Goal: Task Accomplishment & Management: Use online tool/utility

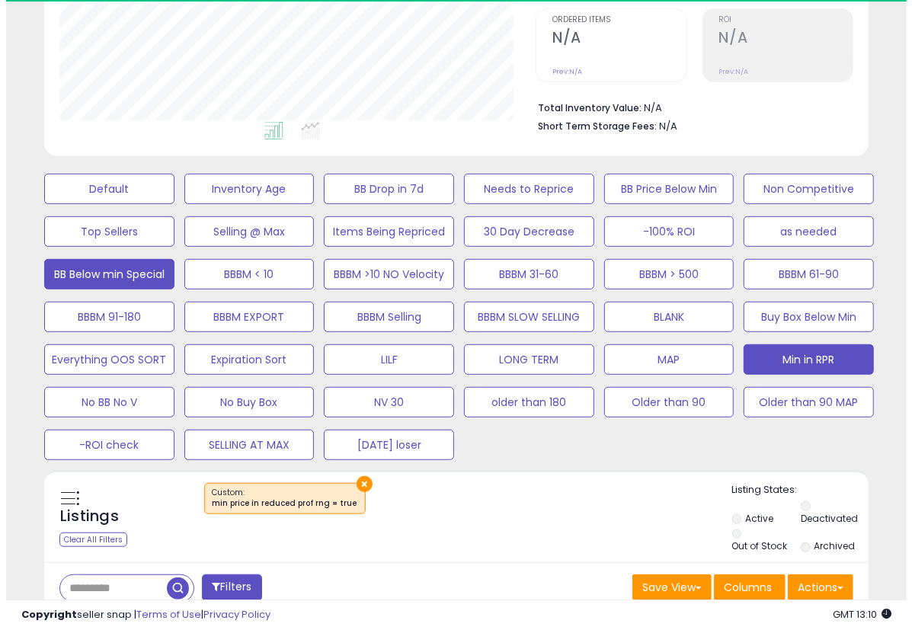
scroll to position [326, 0]
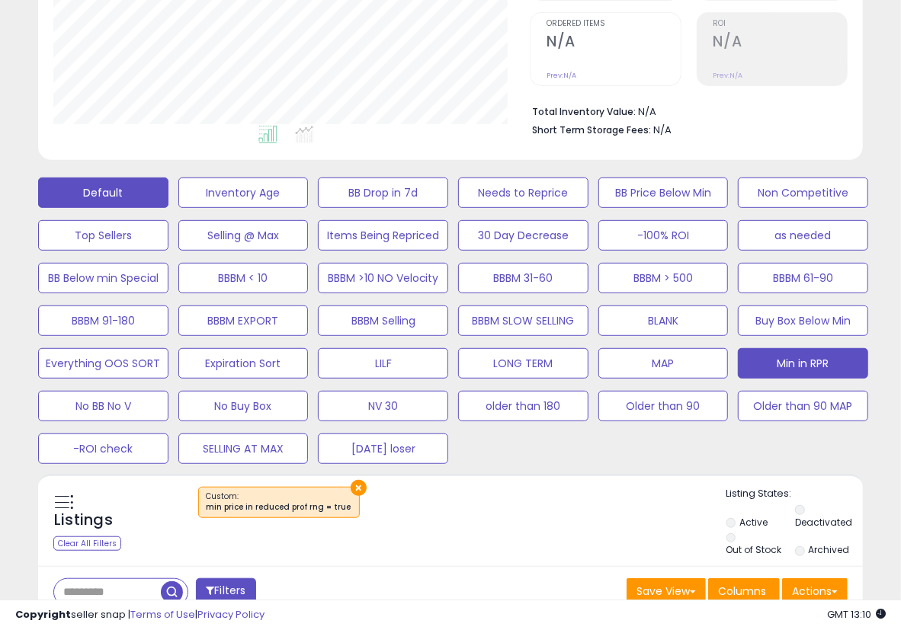
click at [110, 178] on button "Default" at bounding box center [103, 193] width 130 height 30
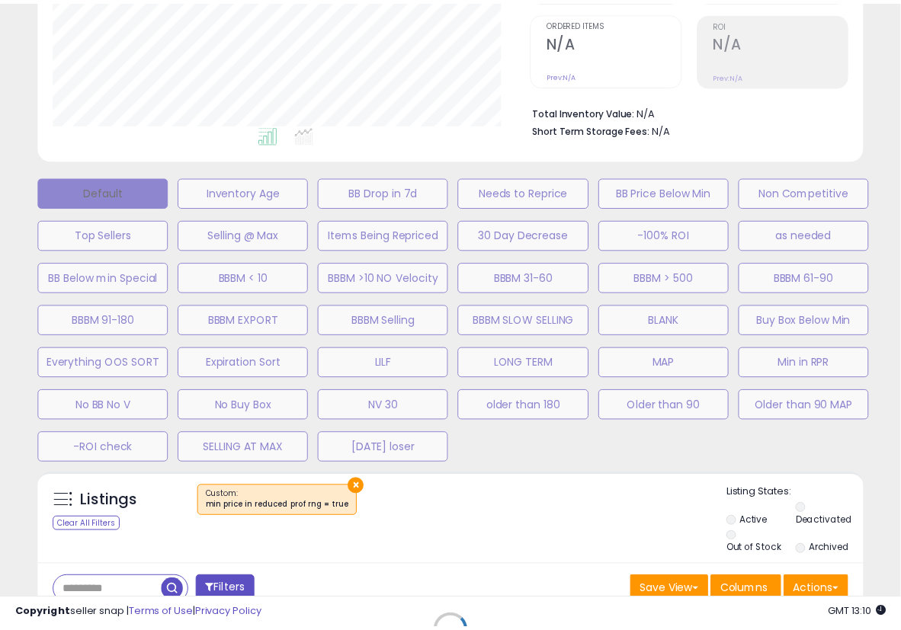
scroll to position [313, 483]
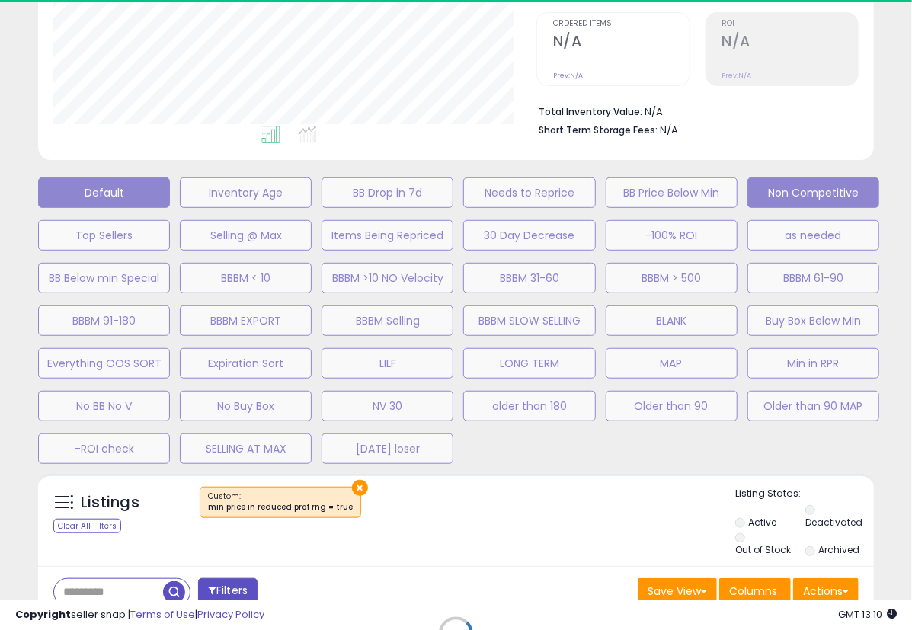
select select "**"
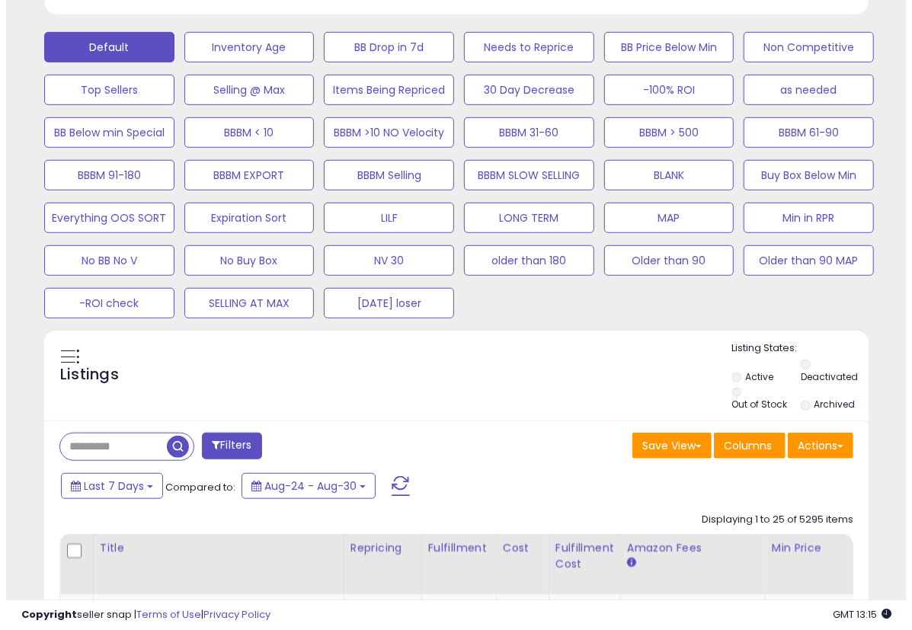
scroll to position [580, 0]
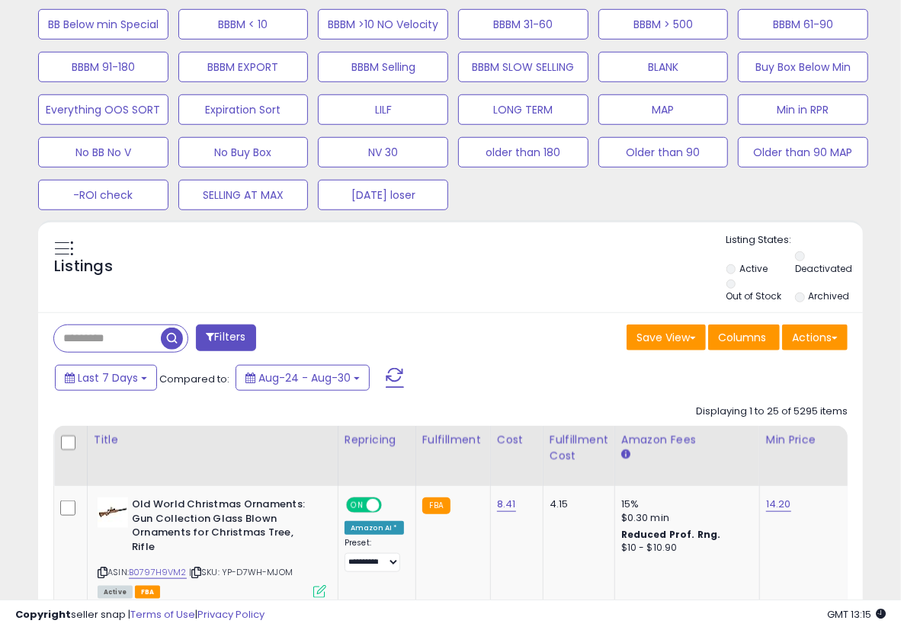
click at [794, 338] on button "Actions" at bounding box center [815, 338] width 66 height 26
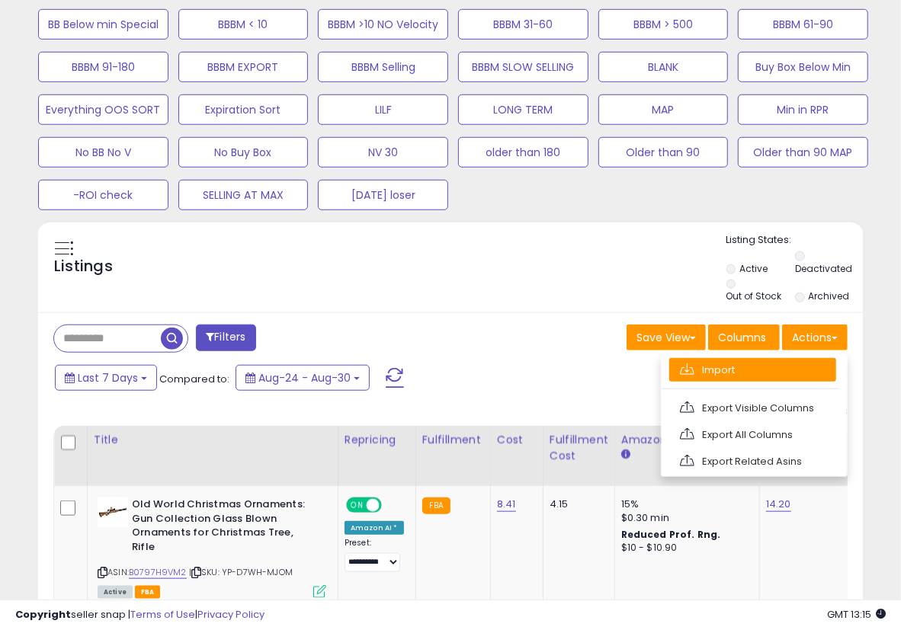
click at [760, 376] on link "Import" at bounding box center [752, 370] width 167 height 24
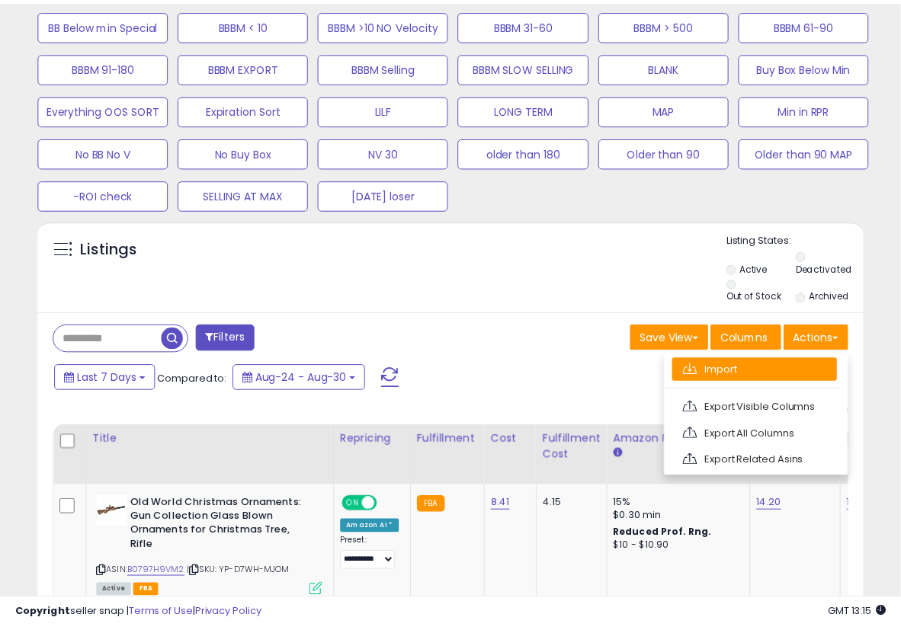
scroll to position [313, 483]
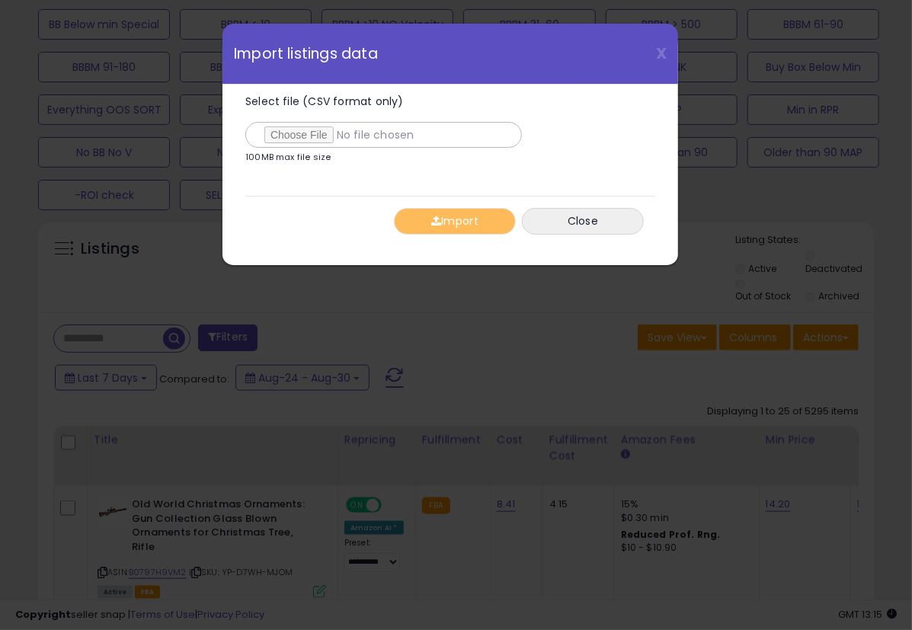
type input "**********"
click at [431, 226] on span "button" at bounding box center [436, 221] width 10 height 11
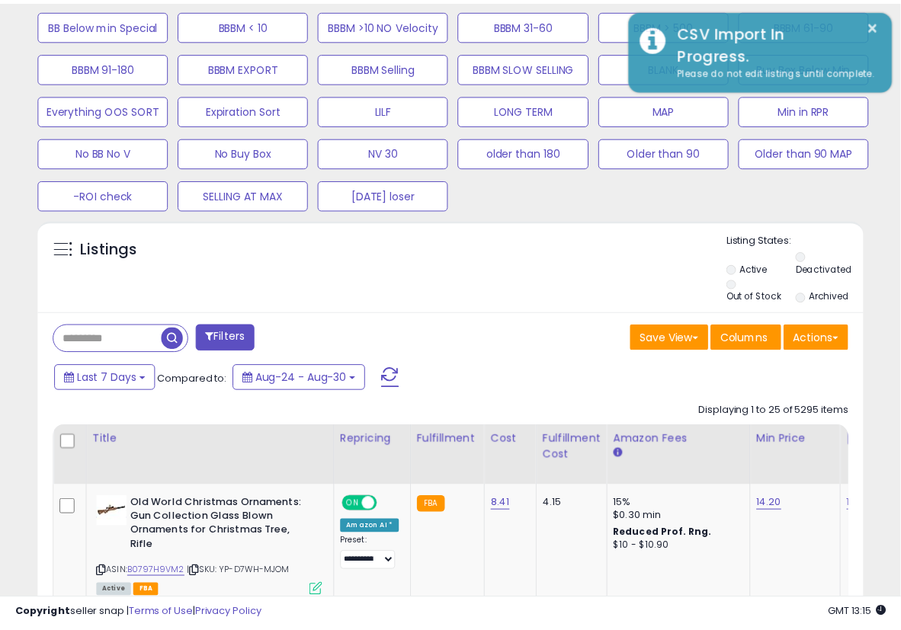
scroll to position [761956, 761792]
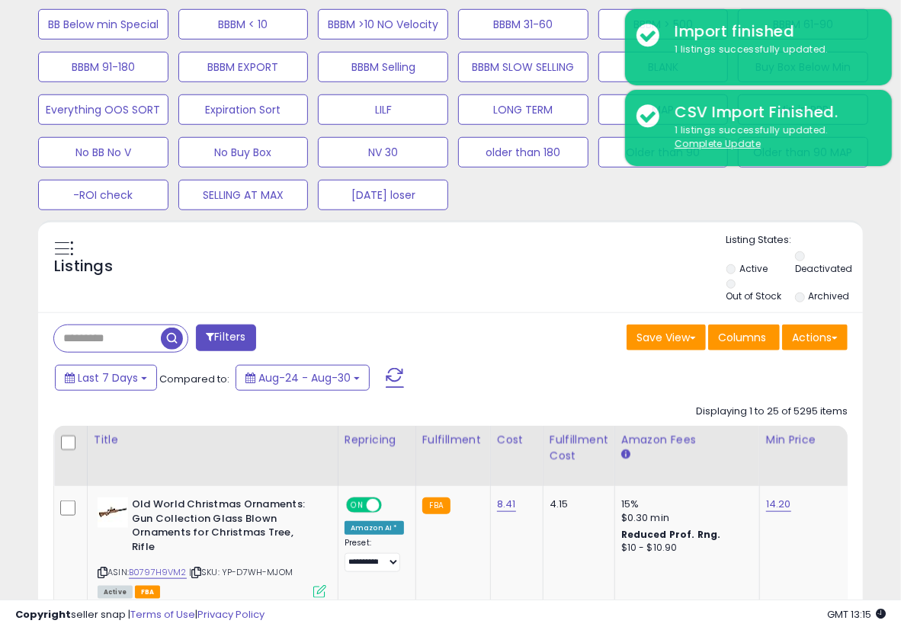
click at [615, 291] on div "Listings" at bounding box center [450, 269] width 825 height 73
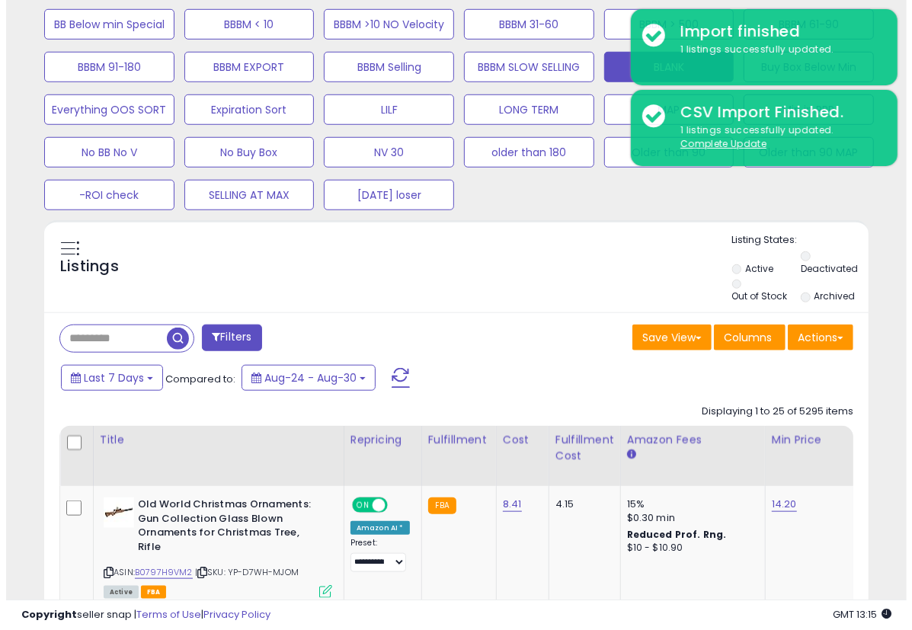
scroll to position [326, 0]
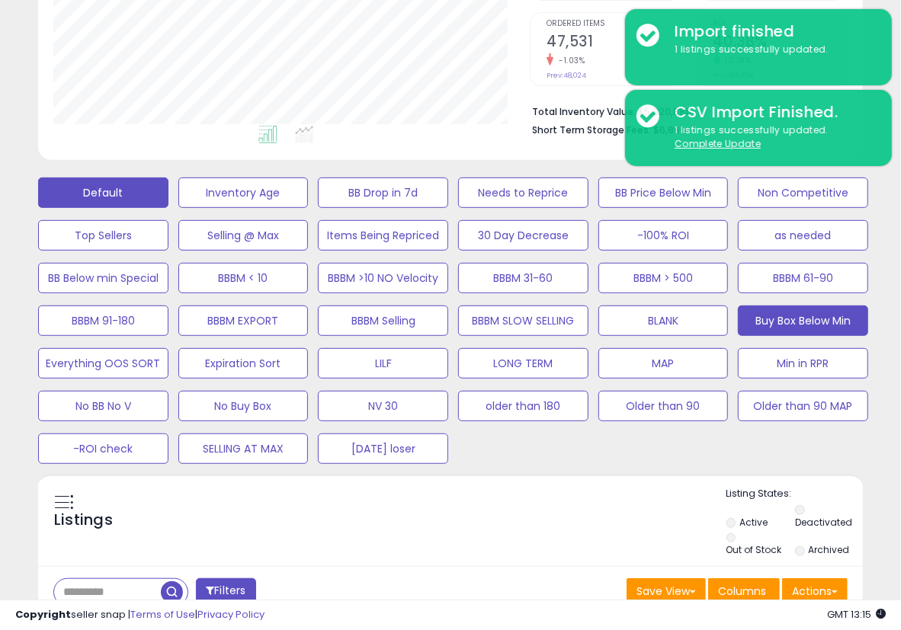
click at [774, 313] on button "Buy Box Below Min" at bounding box center [803, 321] width 130 height 30
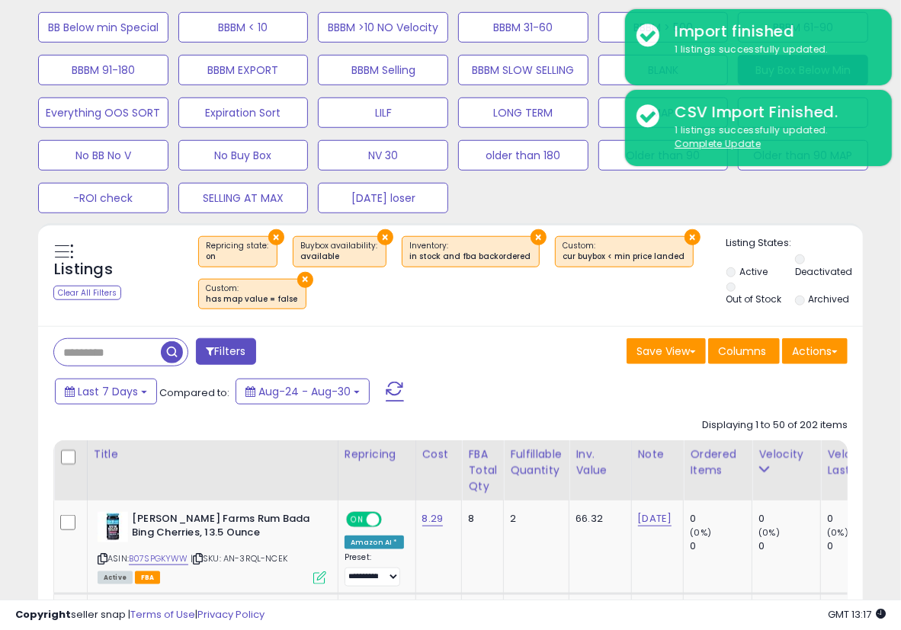
scroll to position [580, 0]
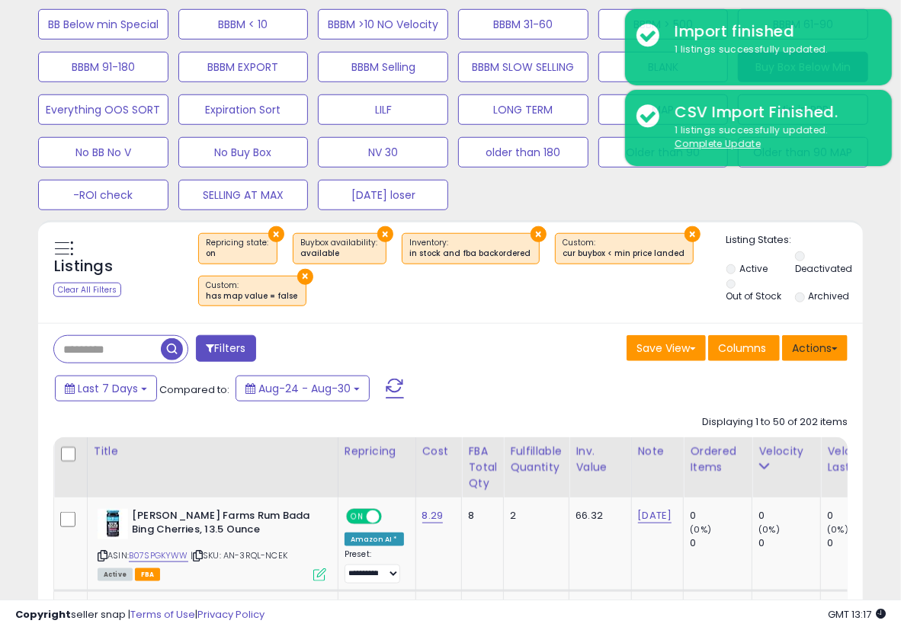
click at [816, 351] on button "Actions" at bounding box center [815, 348] width 66 height 26
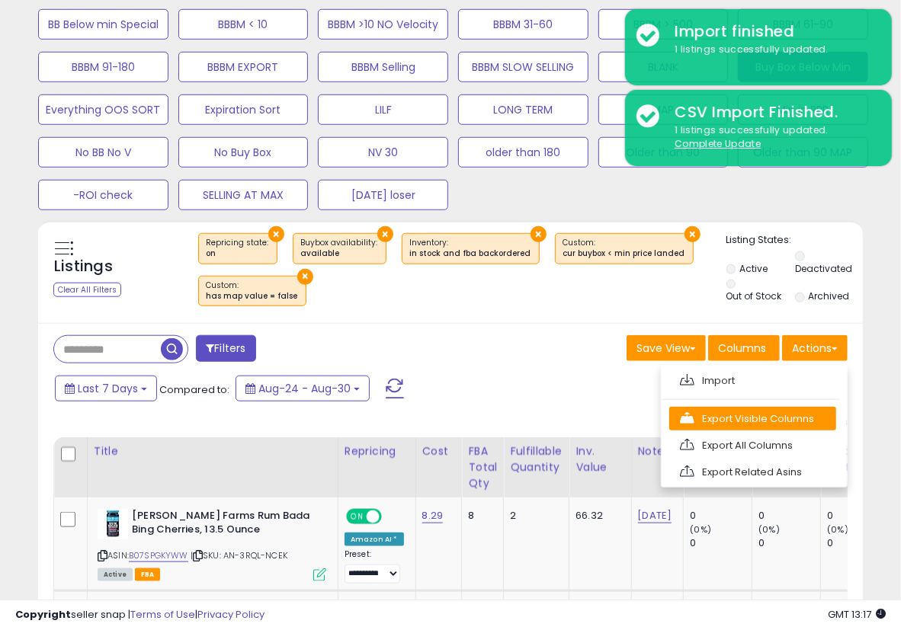
click at [795, 415] on link "Export Visible Columns" at bounding box center [752, 419] width 167 height 24
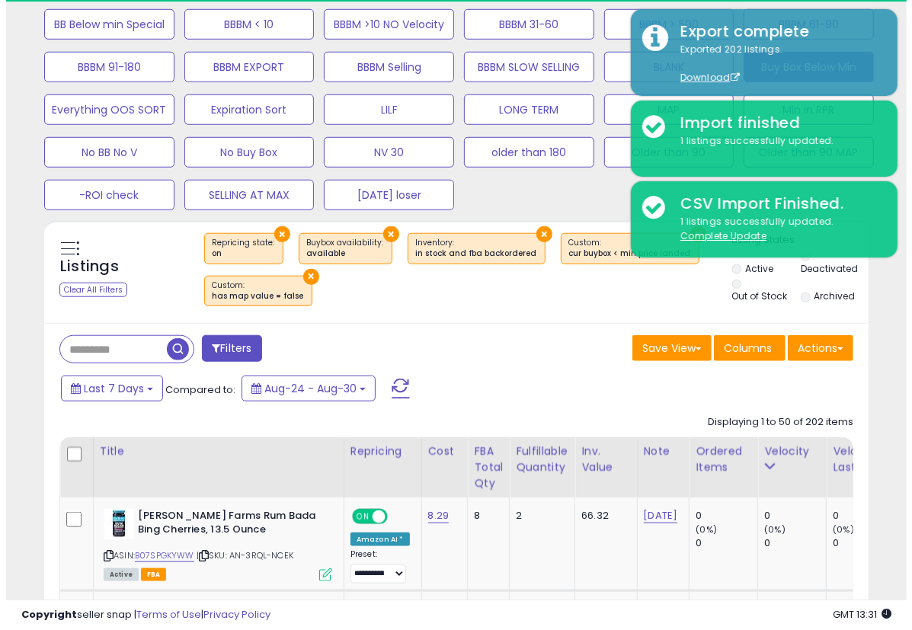
scroll to position [326, 0]
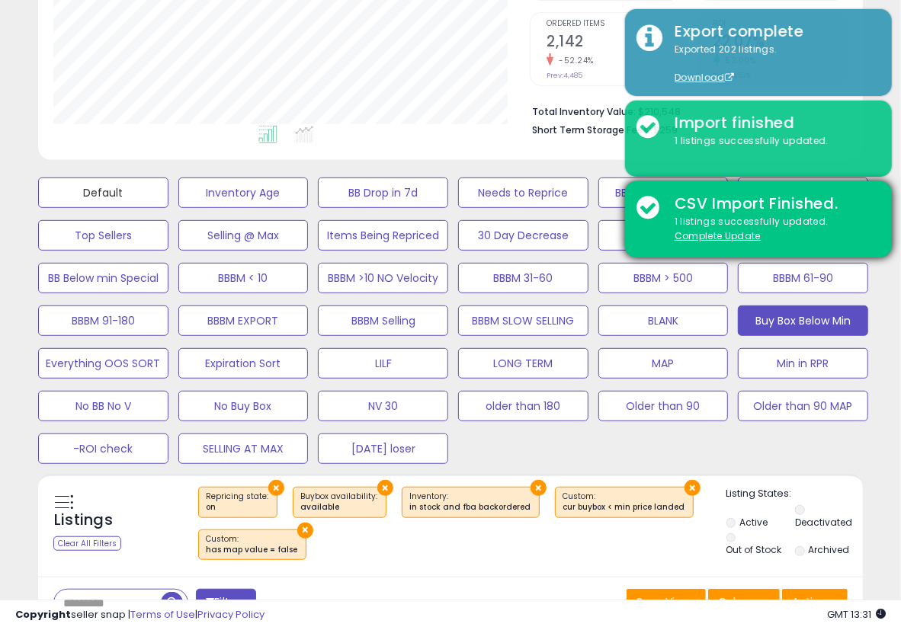
drag, startPoint x: 150, startPoint y: 191, endPoint x: 864, endPoint y: 233, distance: 714.7
click at [150, 191] on button "Default" at bounding box center [103, 193] width 130 height 30
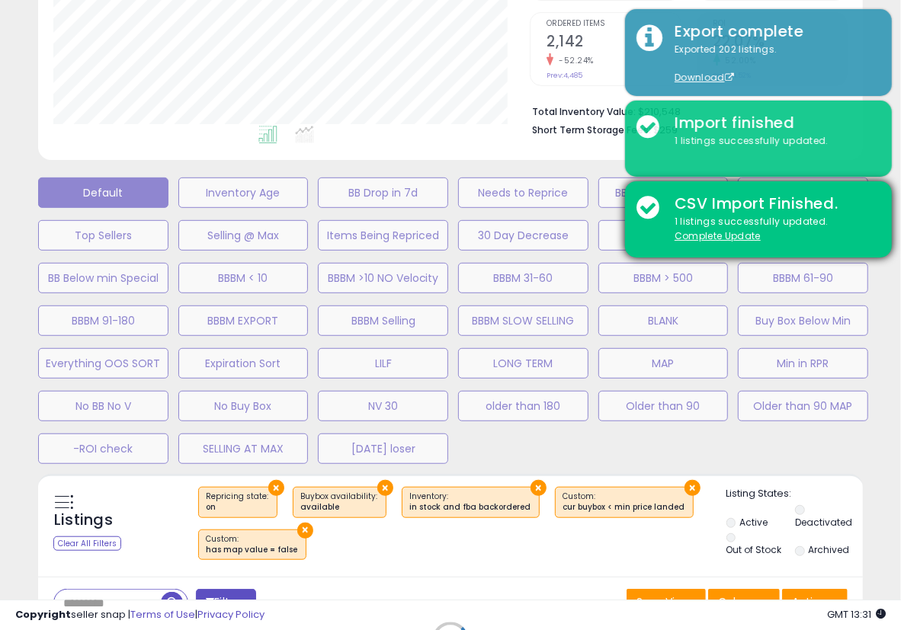
scroll to position [313, 483]
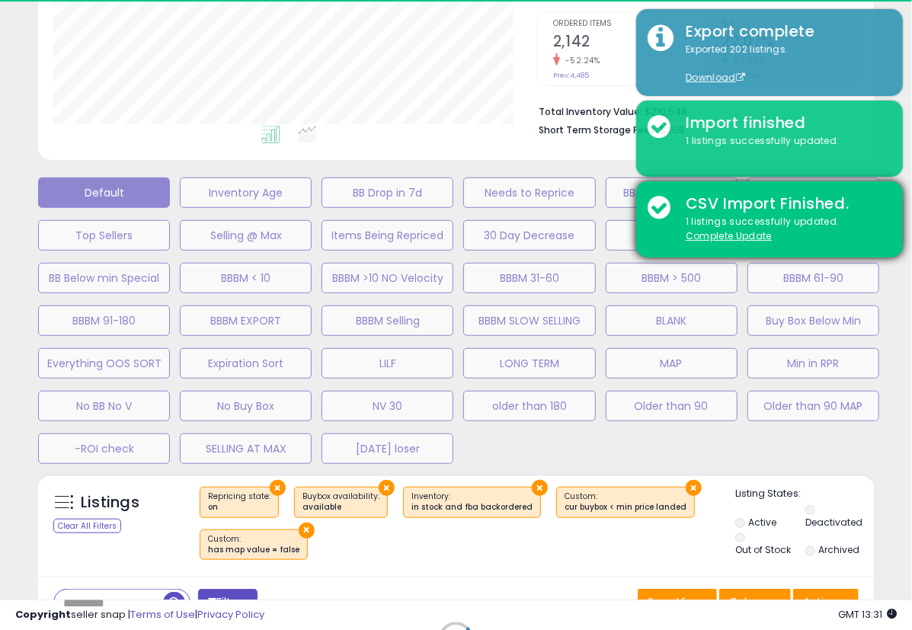
select select "**"
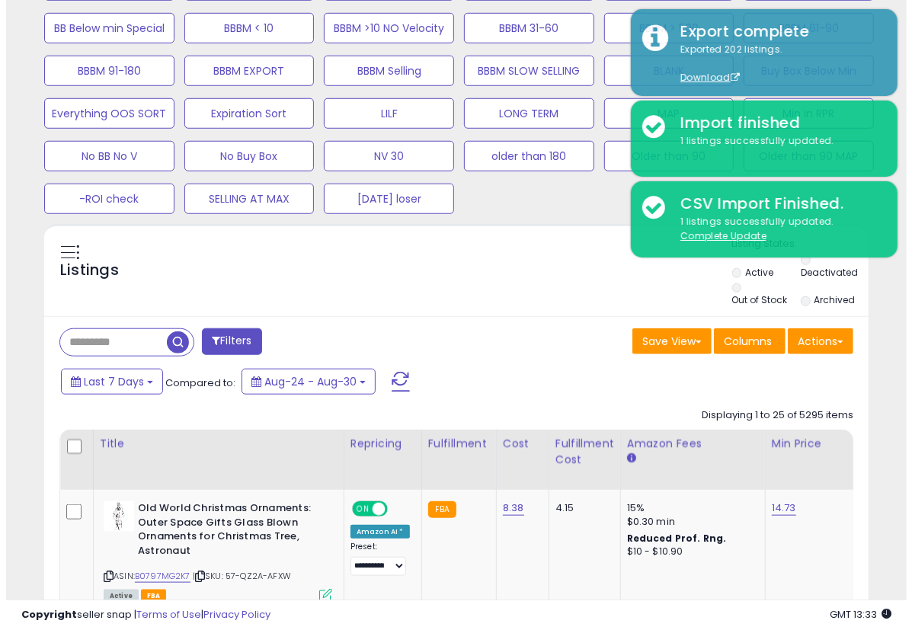
scroll to position [580, 0]
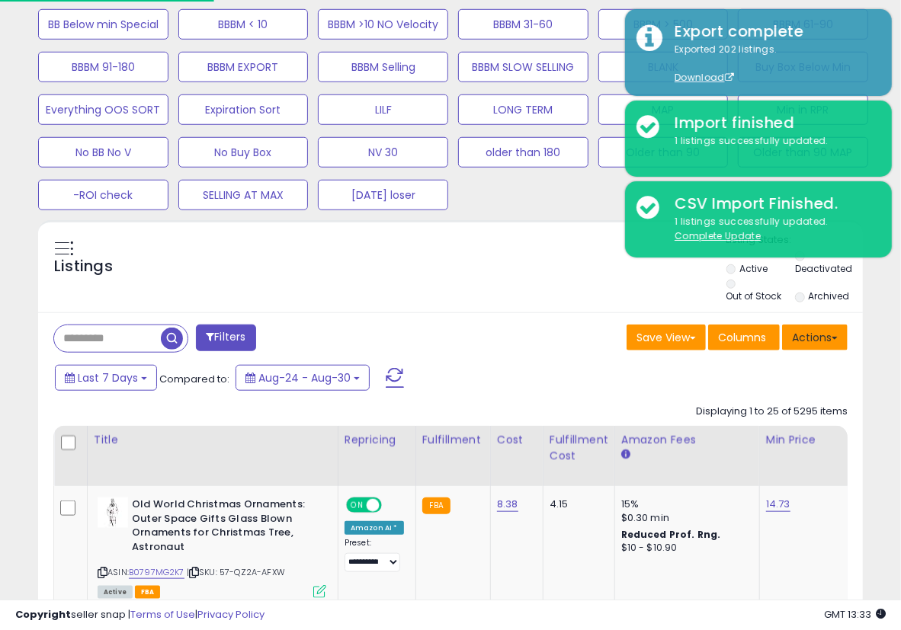
click at [815, 331] on button "Actions" at bounding box center [815, 338] width 66 height 26
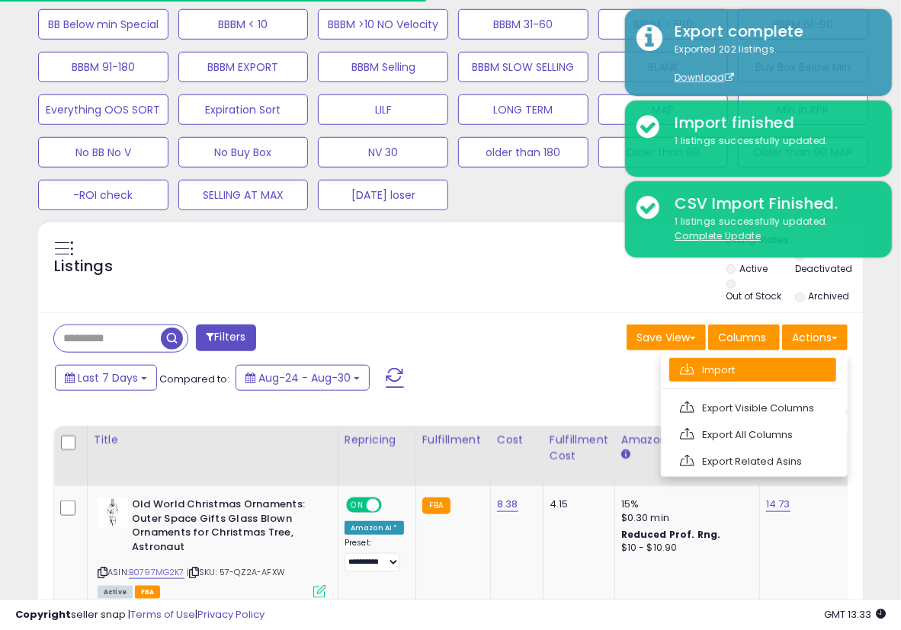
click at [780, 365] on link "Import" at bounding box center [752, 370] width 167 height 24
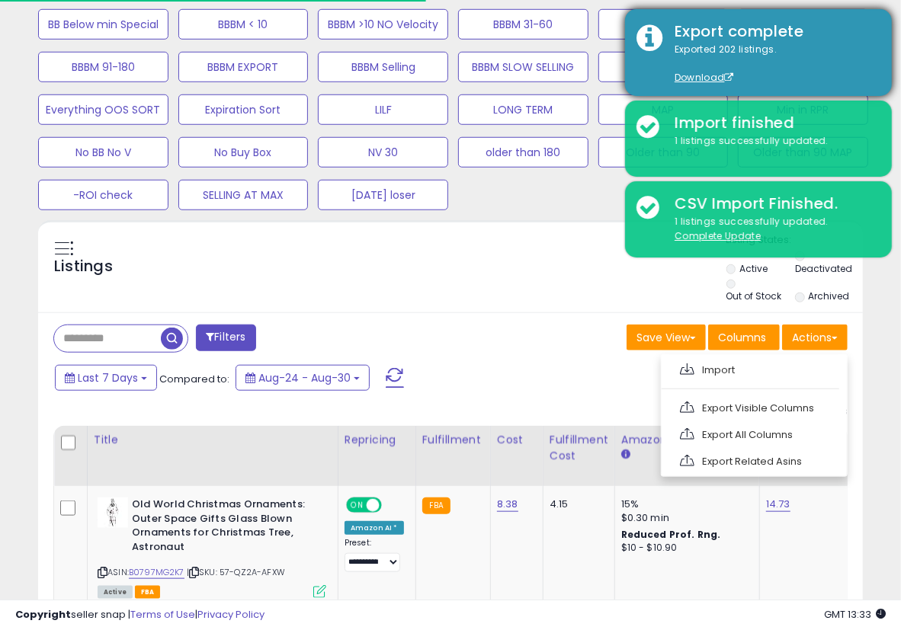
scroll to position [313, 483]
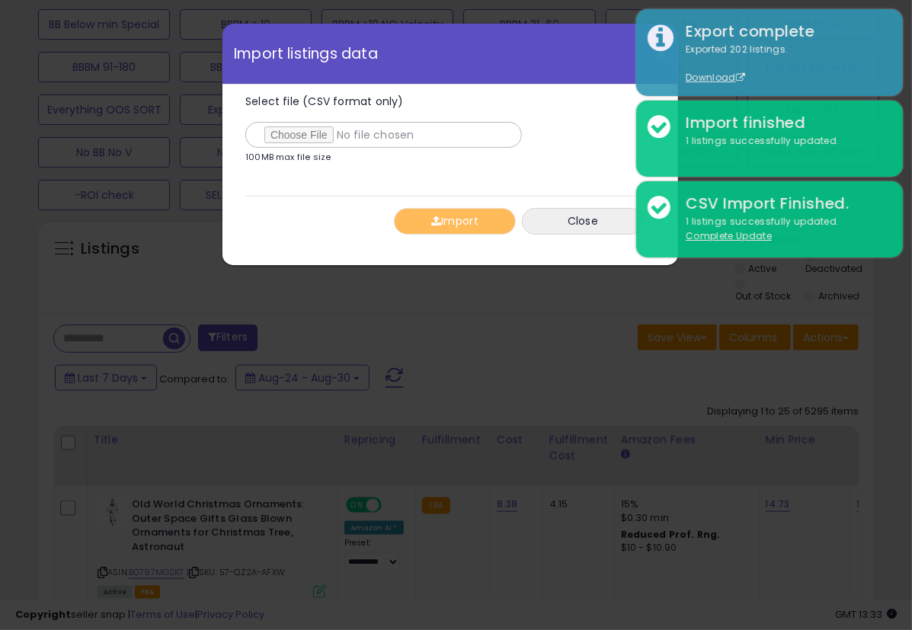
type input "**********"
click at [454, 225] on button "Import" at bounding box center [455, 221] width 122 height 27
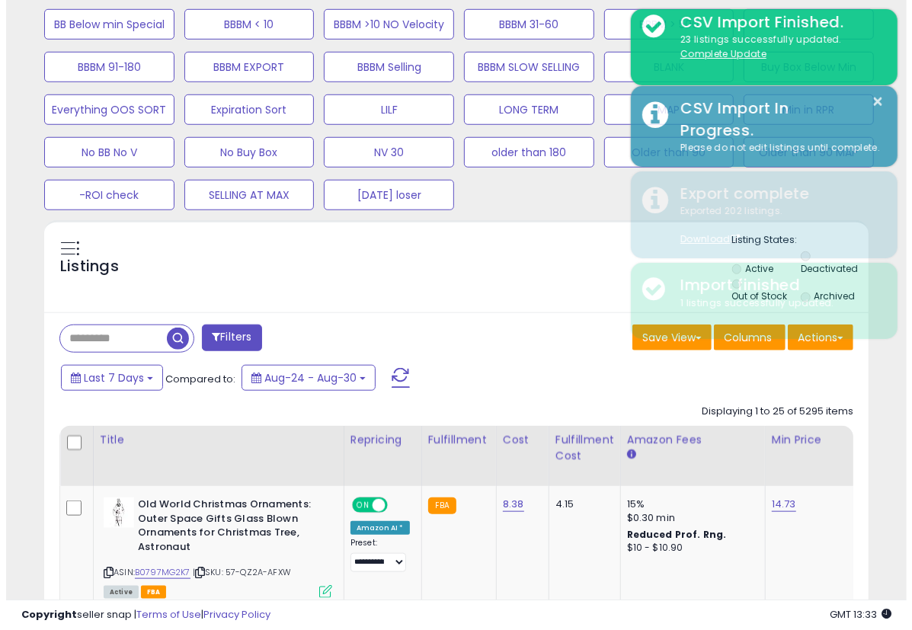
scroll to position [326, 0]
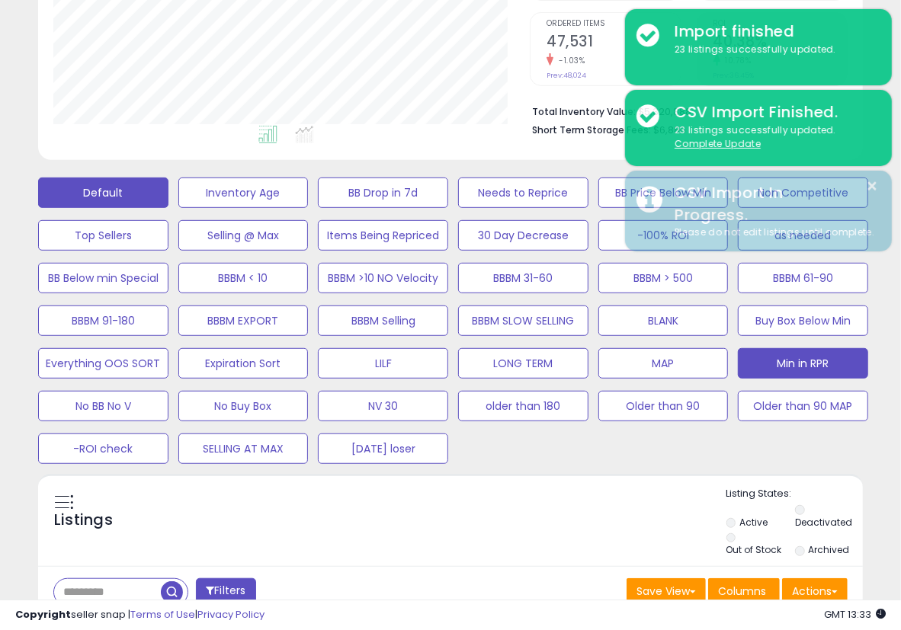
click at [813, 352] on button "Min in RPR" at bounding box center [803, 363] width 130 height 30
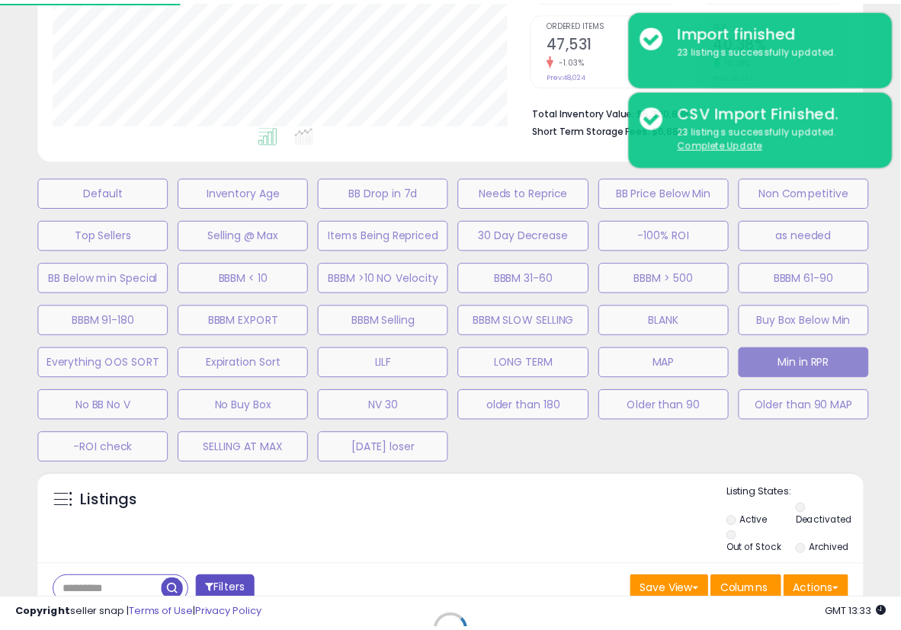
scroll to position [313, 483]
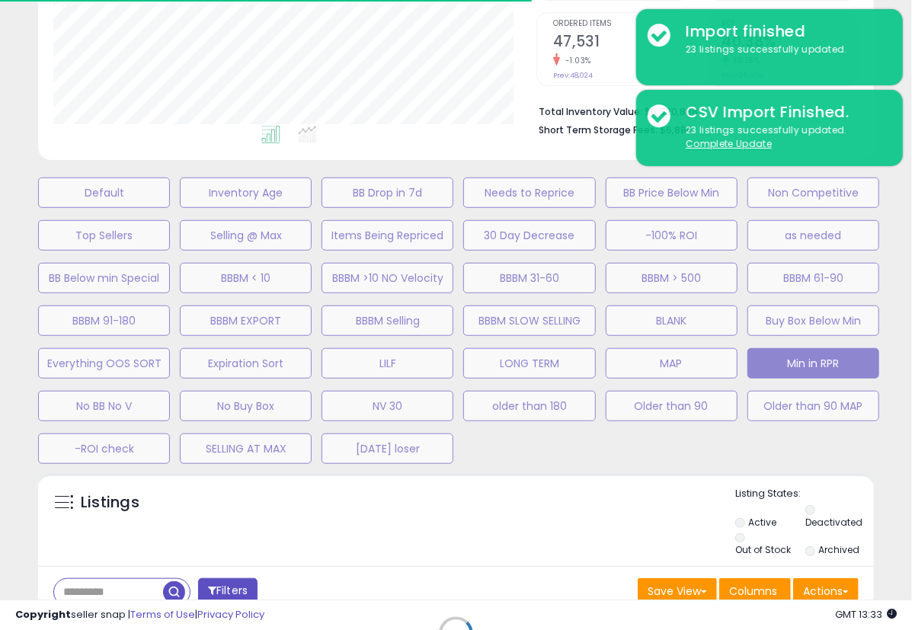
select select "**"
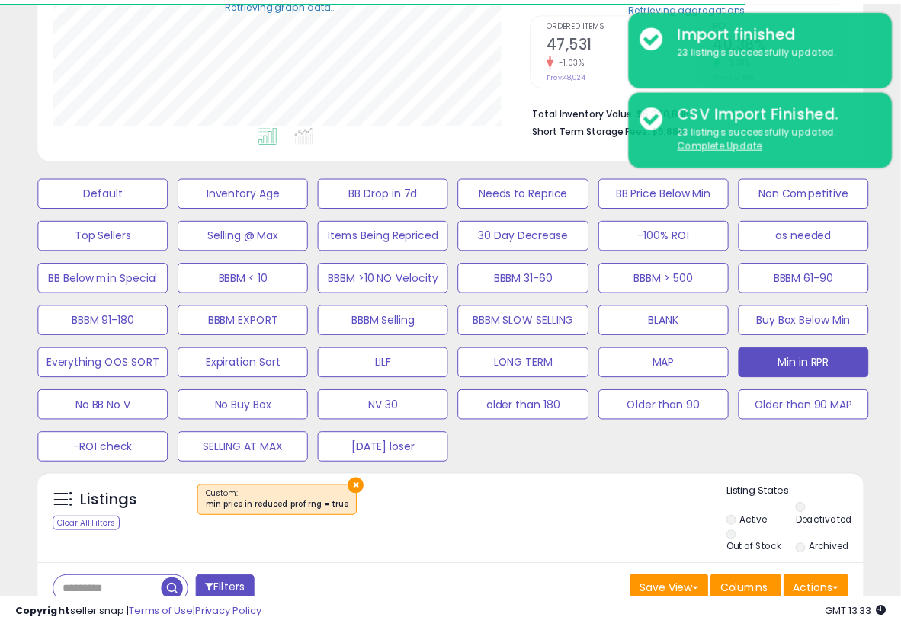
scroll to position [761956, 761792]
